Goal: Register for event/course

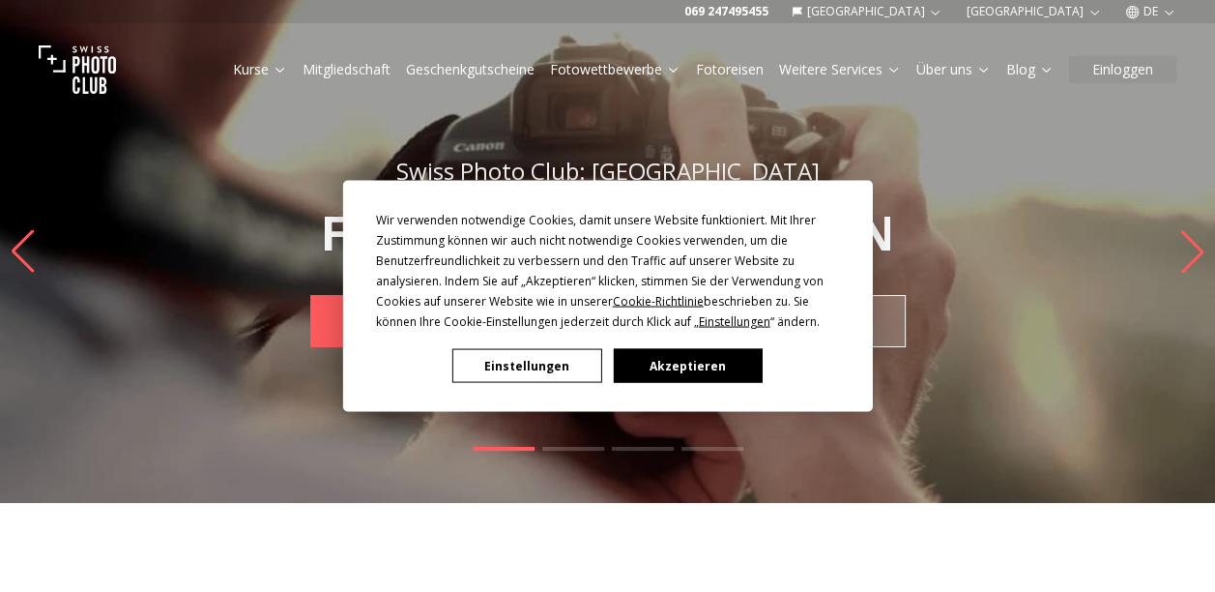
click at [674, 365] on button "Akzeptieren" at bounding box center [687, 366] width 149 height 34
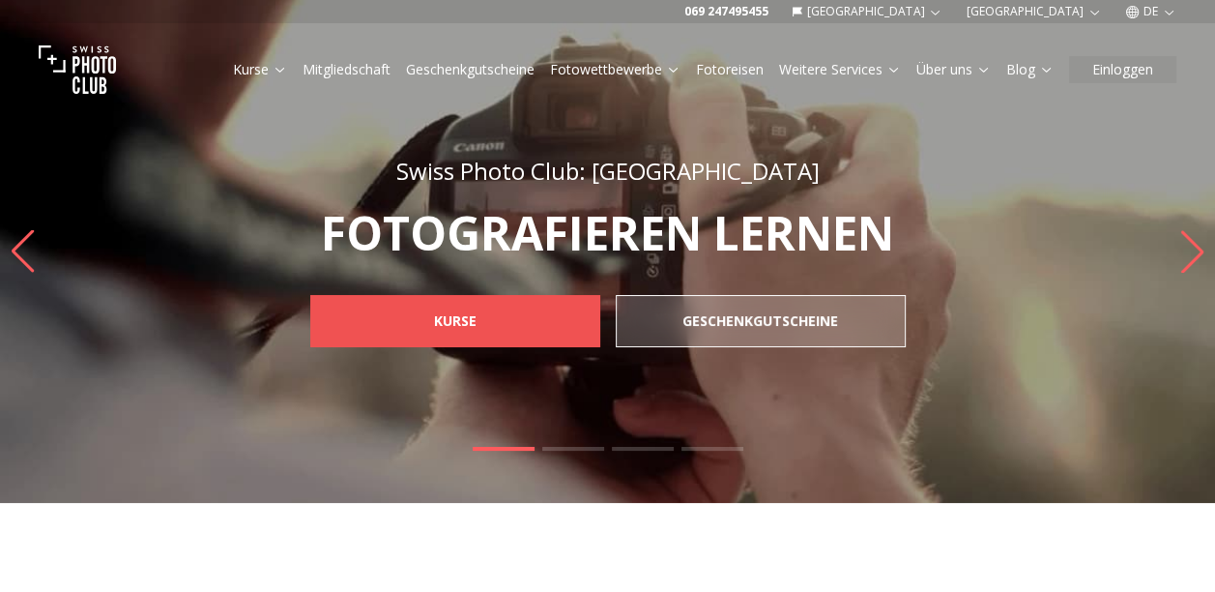
click at [475, 317] on b "KURSE" at bounding box center [455, 320] width 43 height 19
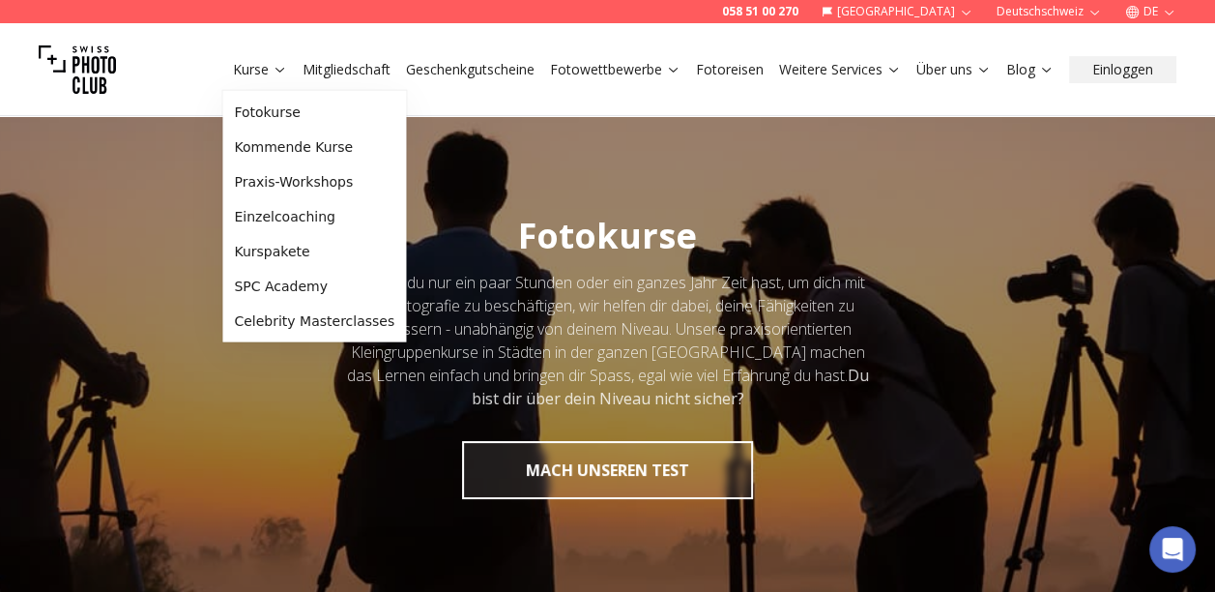
click at [241, 70] on link "Kurse" at bounding box center [260, 69] width 54 height 19
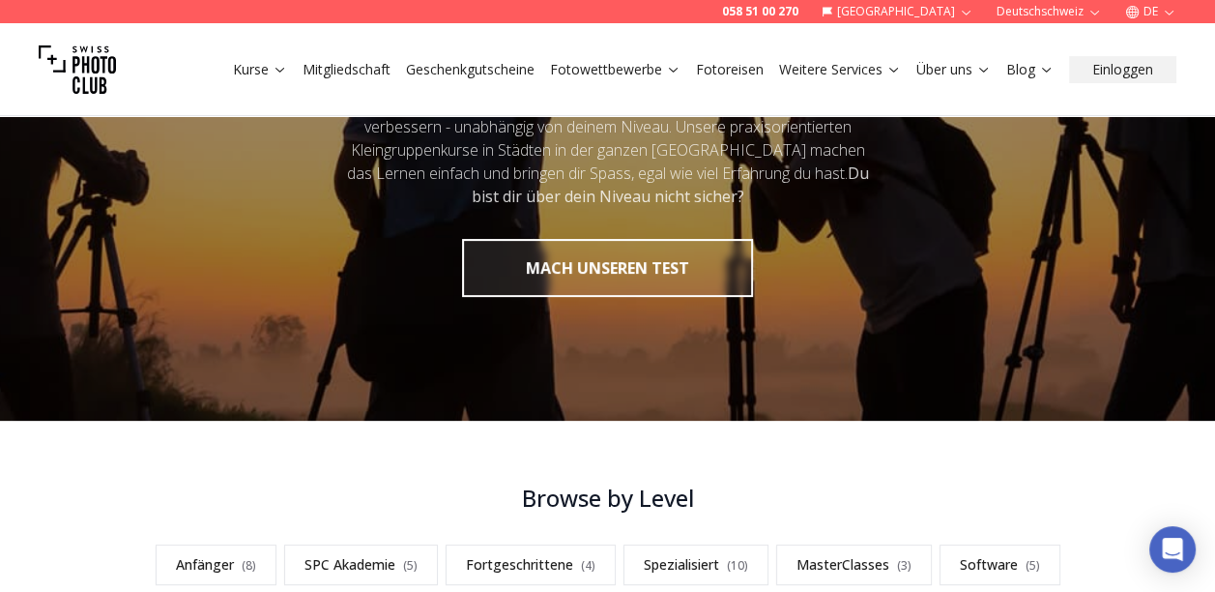
scroll to position [387, 0]
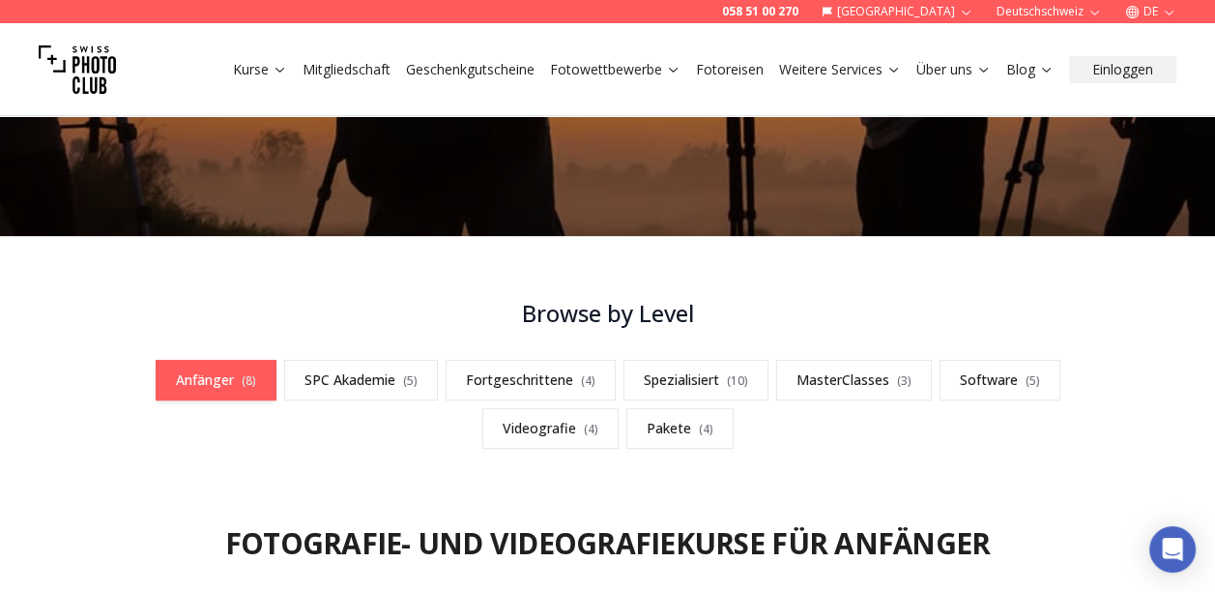
click at [233, 379] on link "Anfänger ( 8 )" at bounding box center [216, 380] width 121 height 41
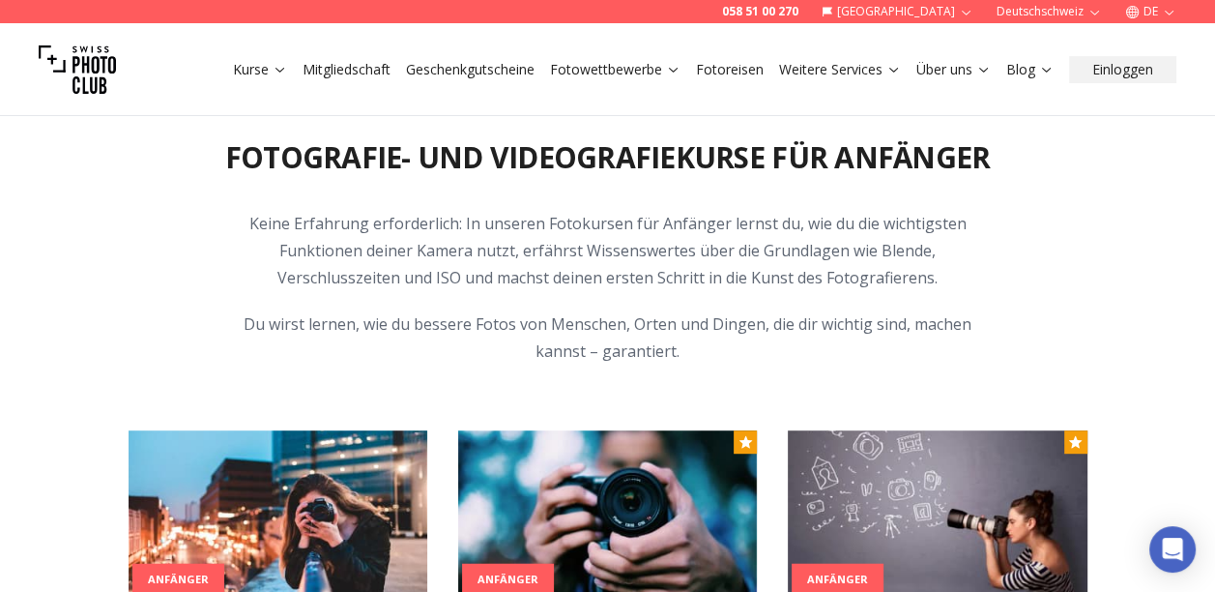
scroll to position [966, 0]
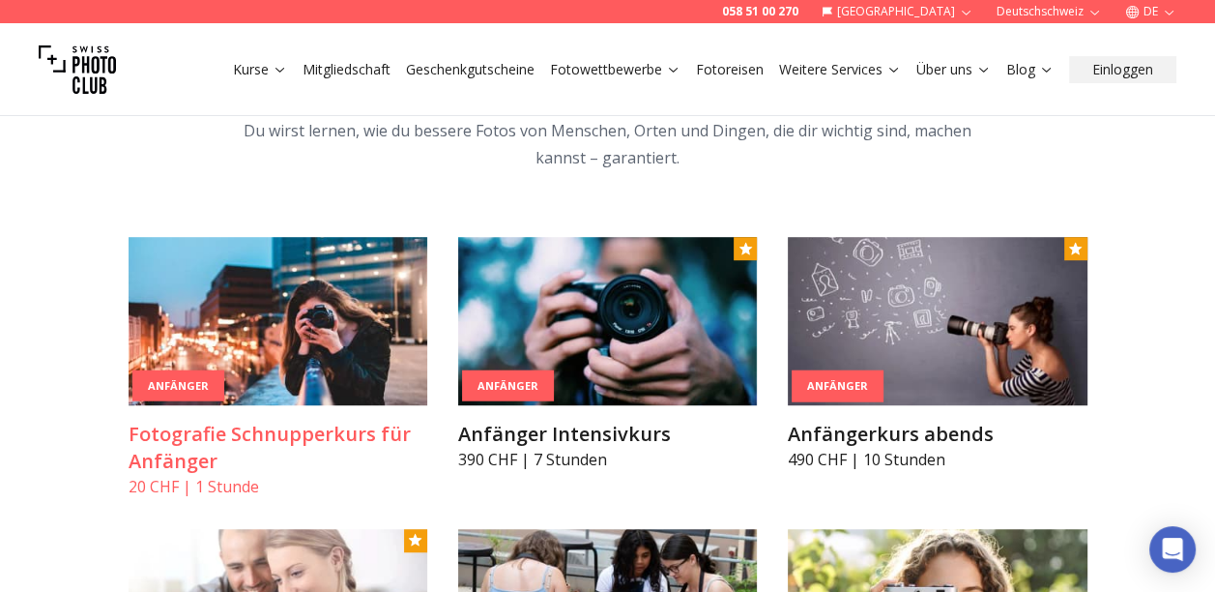
click at [262, 357] on img at bounding box center [278, 321] width 299 height 168
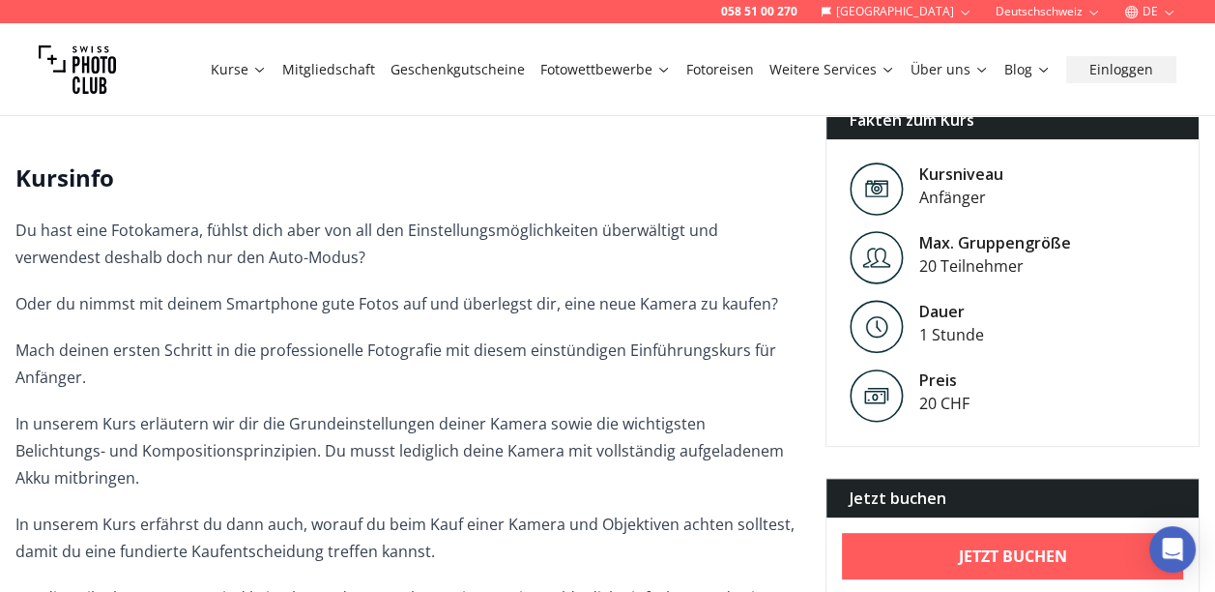
scroll to position [483, 0]
